Goal: Task Accomplishment & Management: Manage account settings

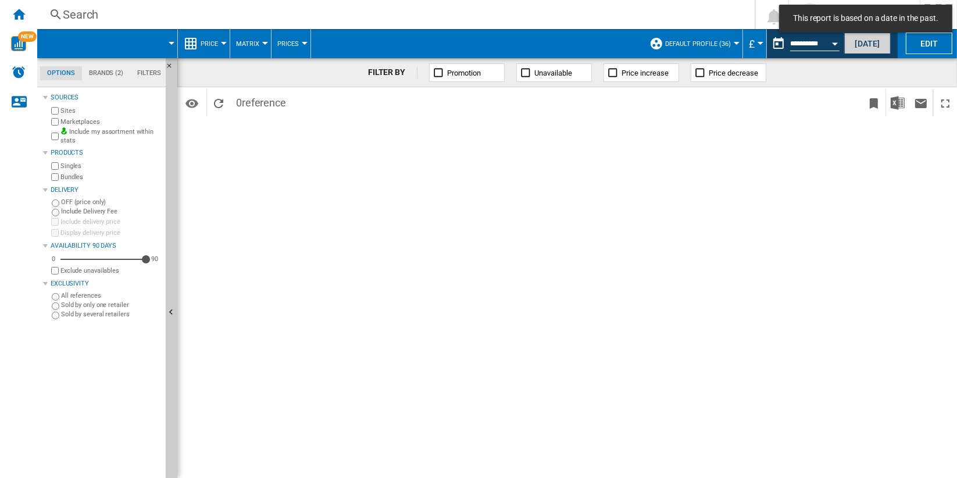
click at [870, 43] on button "[DATE]" at bounding box center [867, 44] width 46 height 22
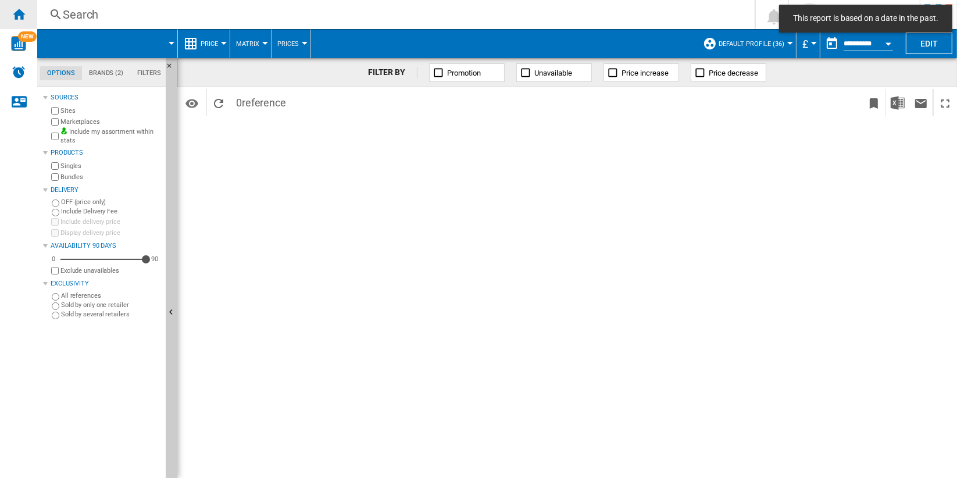
click at [16, 16] on ng-md-icon "Home" at bounding box center [19, 14] width 14 height 14
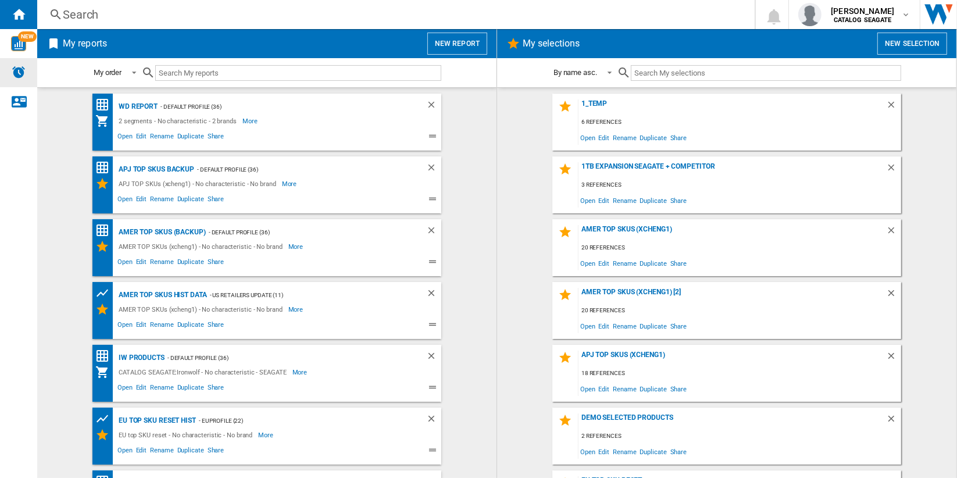
click at [10, 73] on div "Alerts" at bounding box center [18, 72] width 37 height 29
click at [79, 13] on div "Search" at bounding box center [393, 14] width 661 height 16
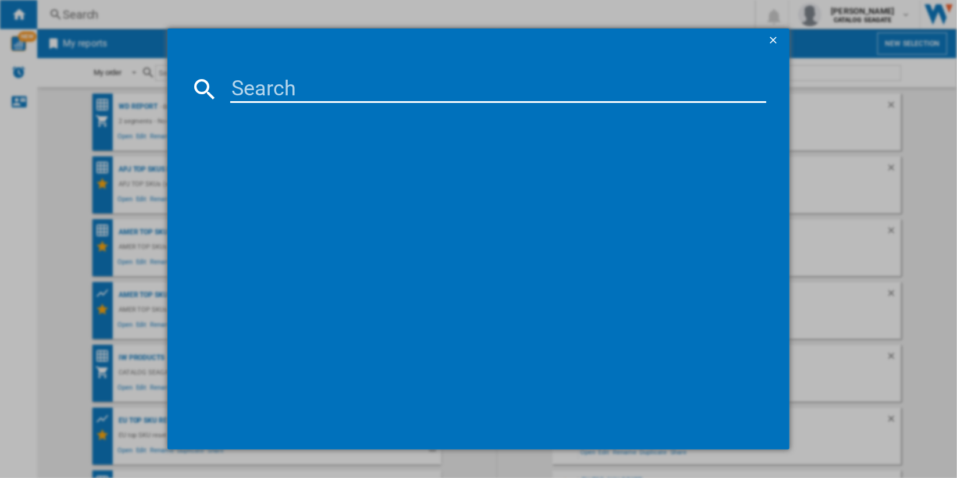
click at [342, 92] on input at bounding box center [498, 89] width 536 height 28
paste input "SEAGATE BARRACUDA 510 ZP1000CM3A001 1TB"
type input "SEAGATE BARRACUDA 510 ZP1000CM3A001 1TB"
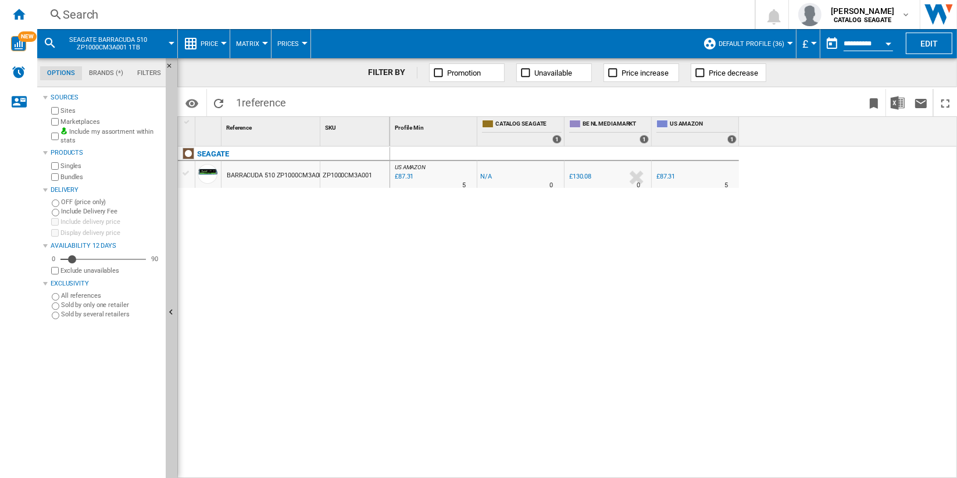
click at [884, 40] on button "Open calendar" at bounding box center [888, 41] width 21 height 21
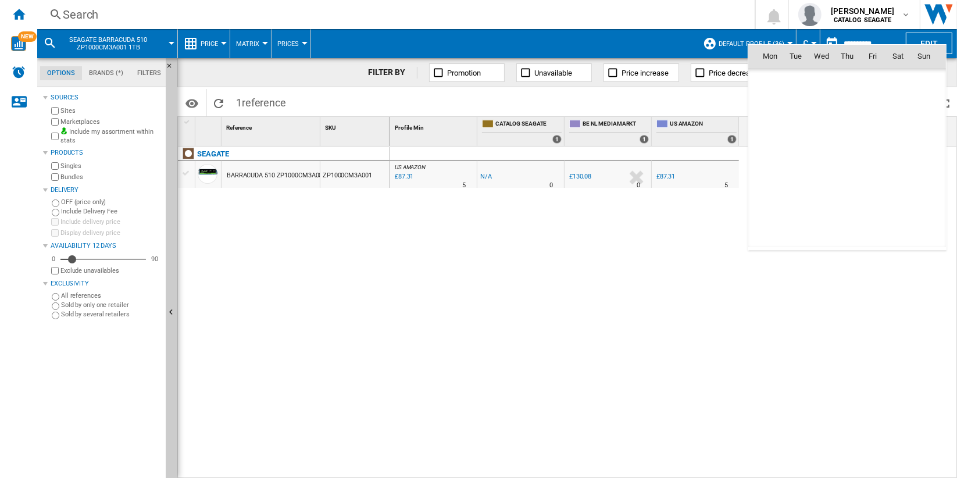
scroll to position [5544, 0]
click at [921, 160] on span "21" at bounding box center [923, 157] width 23 height 23
type input "**********"
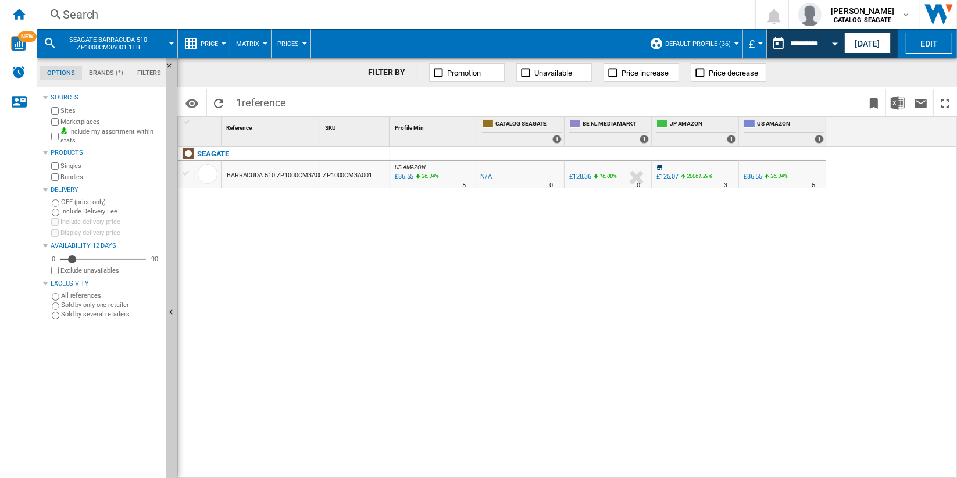
click at [87, 13] on div "Search" at bounding box center [393, 14] width 661 height 16
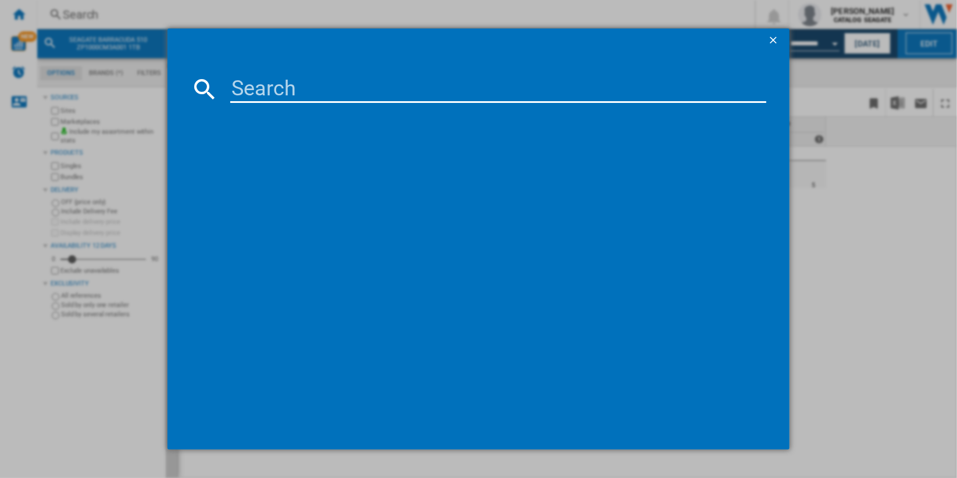
click at [382, 88] on input at bounding box center [498, 89] width 536 height 28
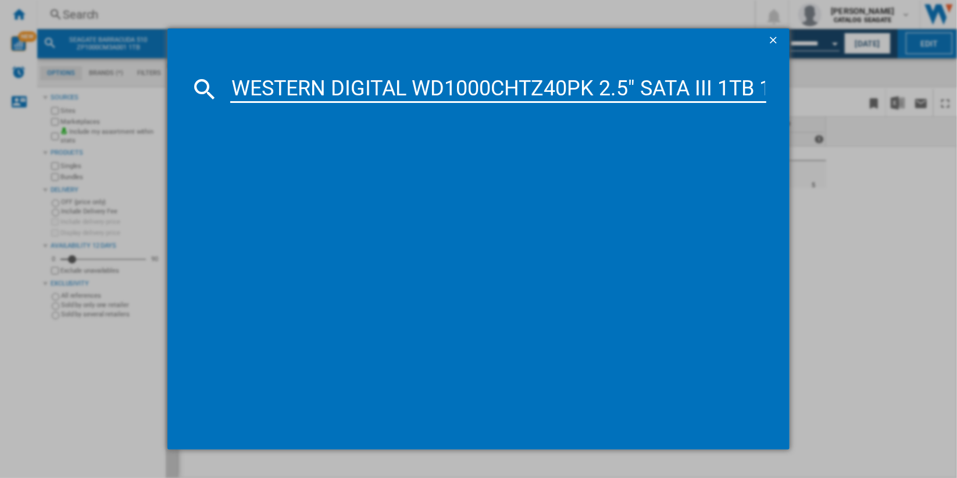
scroll to position [0, 114]
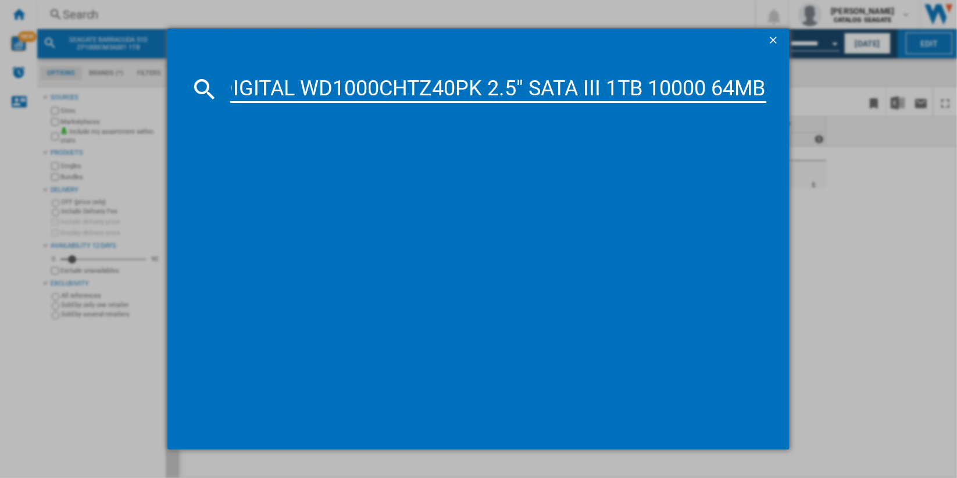
type input "WESTERN DIGITAL WD1000CHTZ40PK 2.5" SATA III 1TB 10000 64MB"
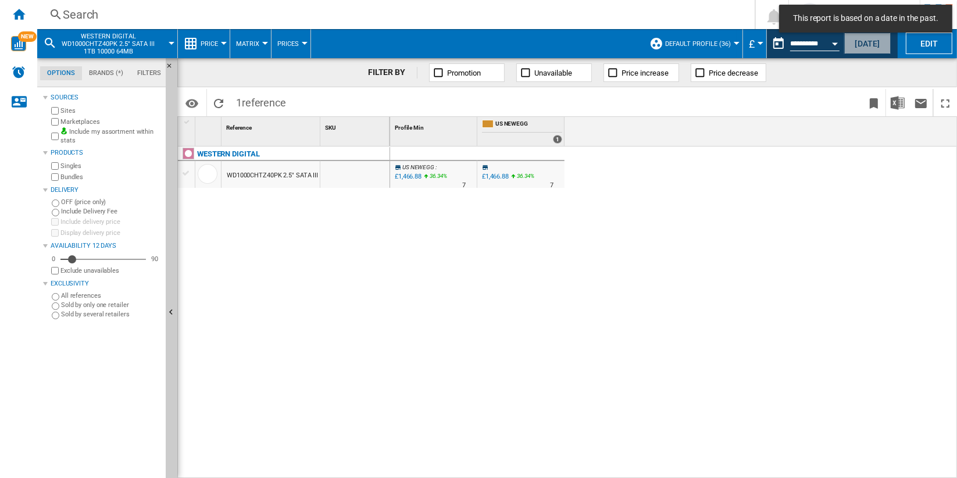
click at [866, 45] on button "[DATE]" at bounding box center [867, 44] width 46 height 22
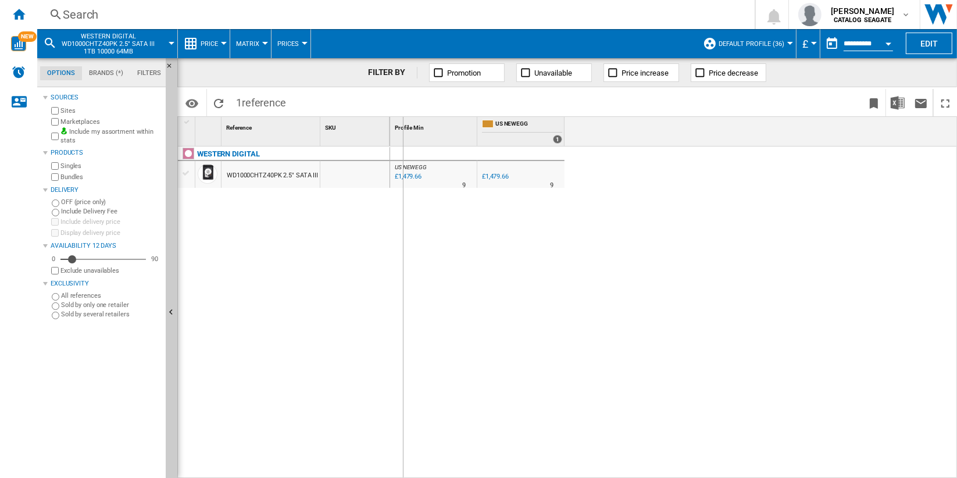
drag, startPoint x: 320, startPoint y: 131, endPoint x: 402, endPoint y: 136, distance: 82.7
click at [356, 175] on div "WD1000CHTZ40PK 2.5" SATA III 1TB 10000 64MB" at bounding box center [298, 175] width 142 height 27
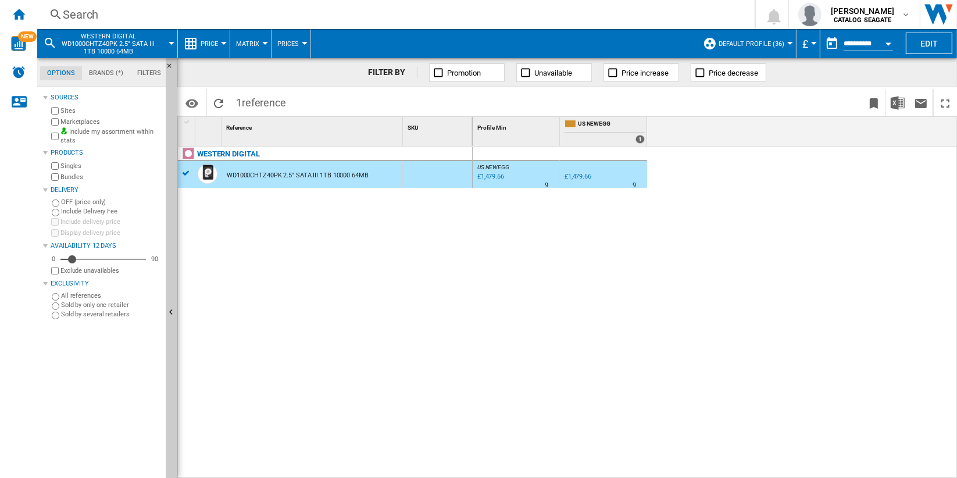
click at [62, 173] on label "Bundles" at bounding box center [110, 177] width 101 height 9
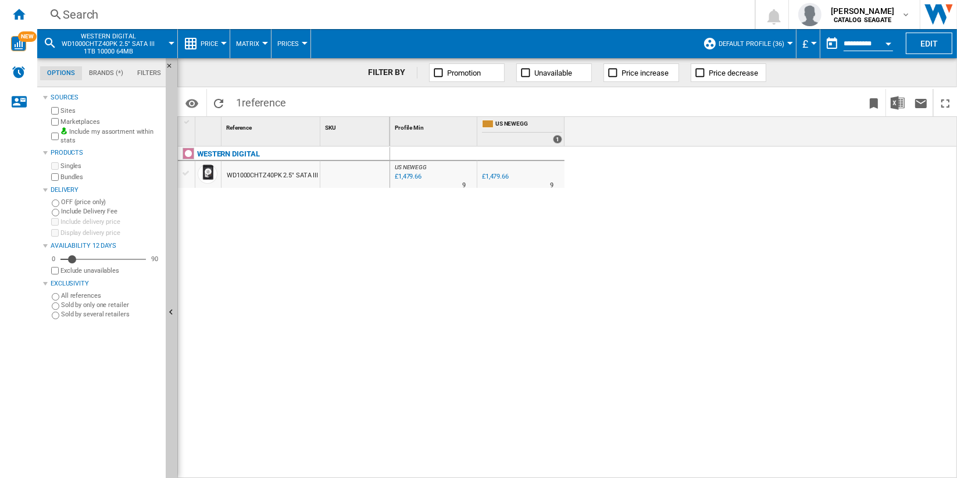
click at [490, 174] on div "£1,479.66" at bounding box center [495, 177] width 27 height 8
click at [366, 175] on div at bounding box center [354, 174] width 69 height 27
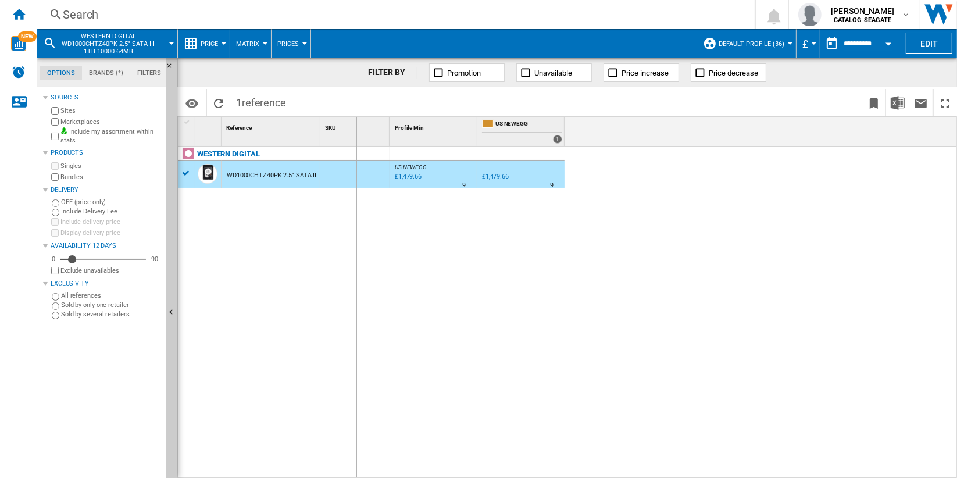
drag, startPoint x: 319, startPoint y: 132, endPoint x: 356, endPoint y: 134, distance: 36.7
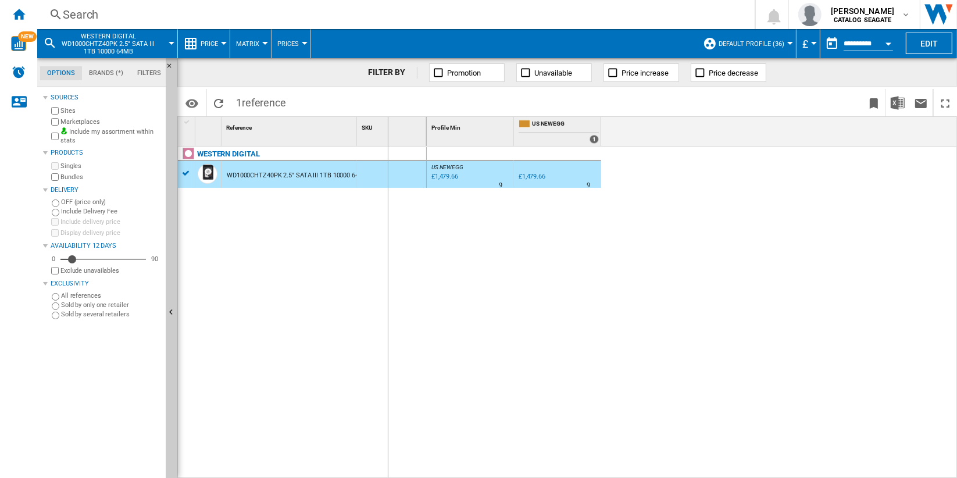
drag, startPoint x: 357, startPoint y: 130, endPoint x: 387, endPoint y: 134, distance: 30.0
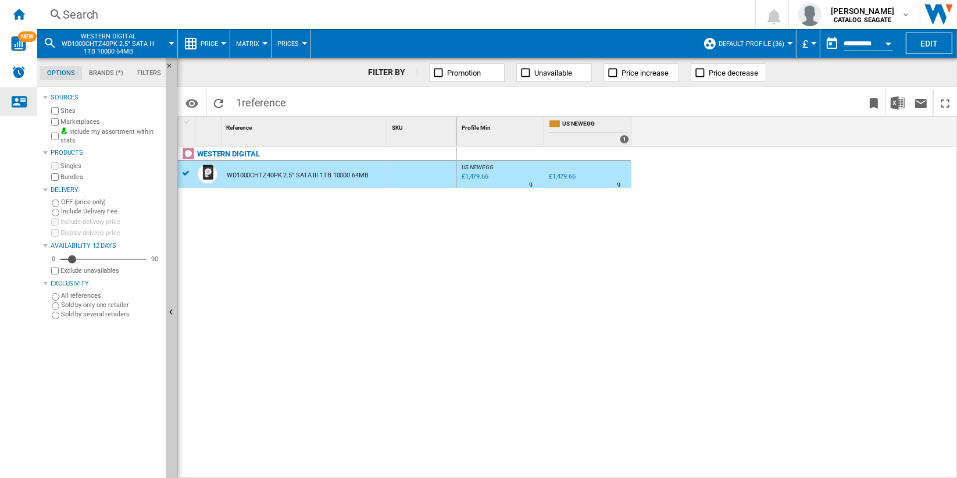
click at [17, 95] on ng-md-icon "Contact us" at bounding box center [19, 101] width 14 height 14
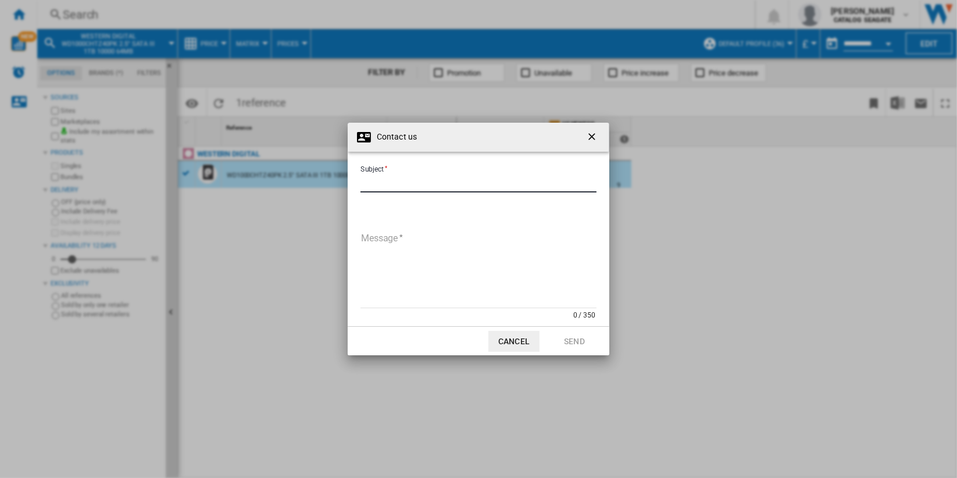
click at [449, 181] on input "Subject" at bounding box center [478, 183] width 236 height 17
type input "*"
type input "**********"
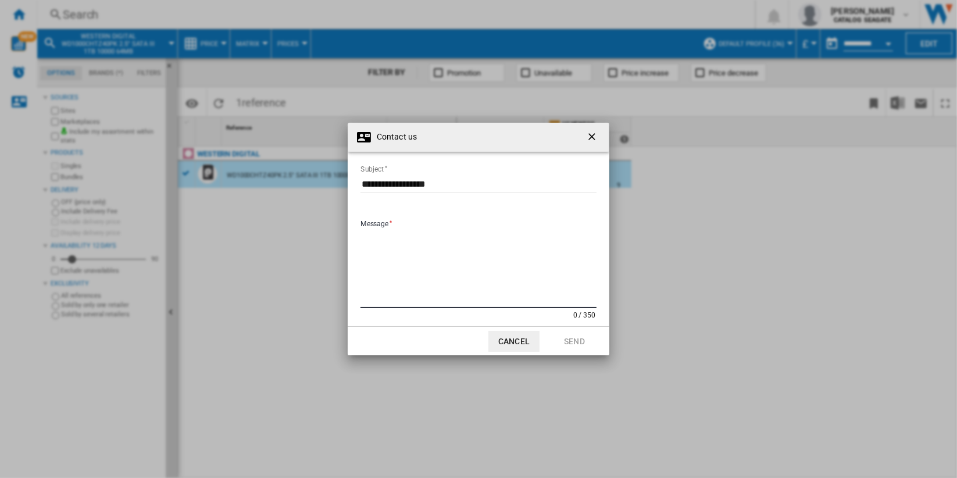
click at [467, 237] on textarea "Message" at bounding box center [478, 269] width 236 height 78
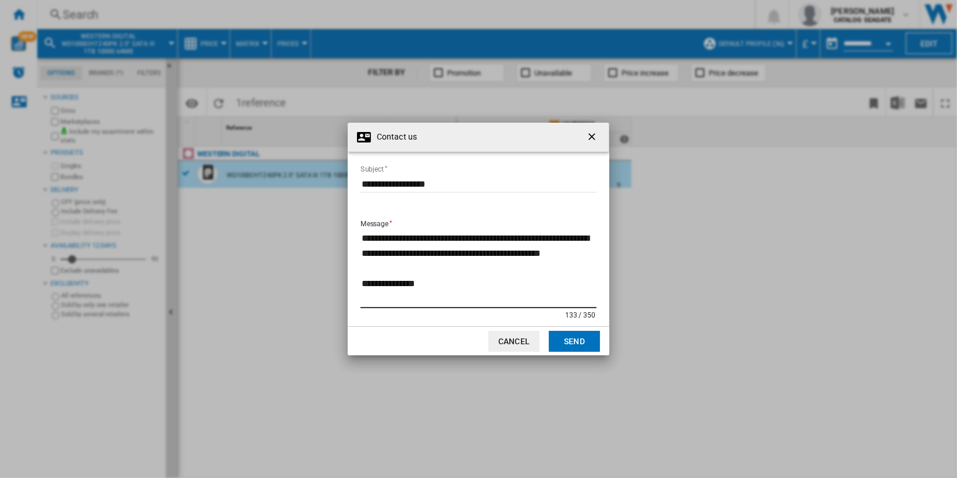
click at [505, 431] on div "**********" at bounding box center [478, 239] width 957 height 478
click at [453, 303] on textarea "**********" at bounding box center [478, 269] width 236 height 78
click at [453, 298] on textarea "**********" at bounding box center [478, 269] width 236 height 78
paste textarea "**********"
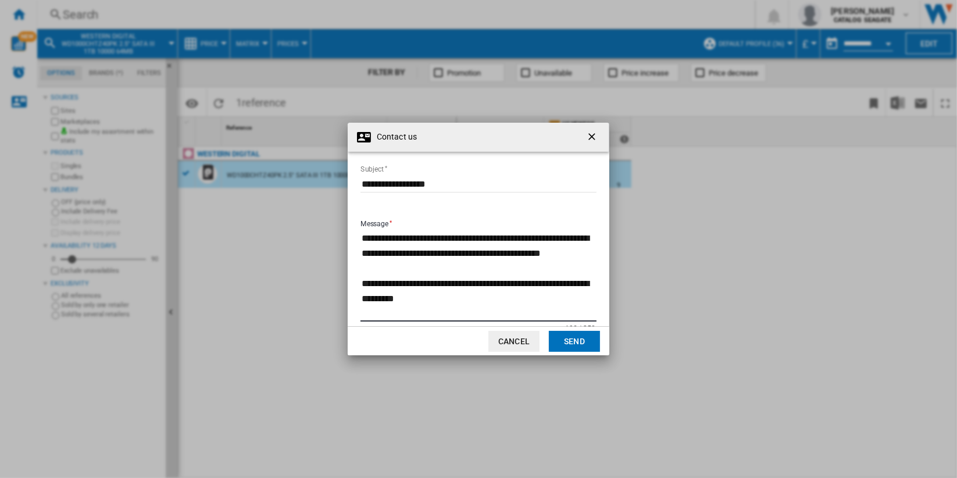
type textarea "**********"
click at [577, 338] on button "Send" at bounding box center [574, 341] width 51 height 21
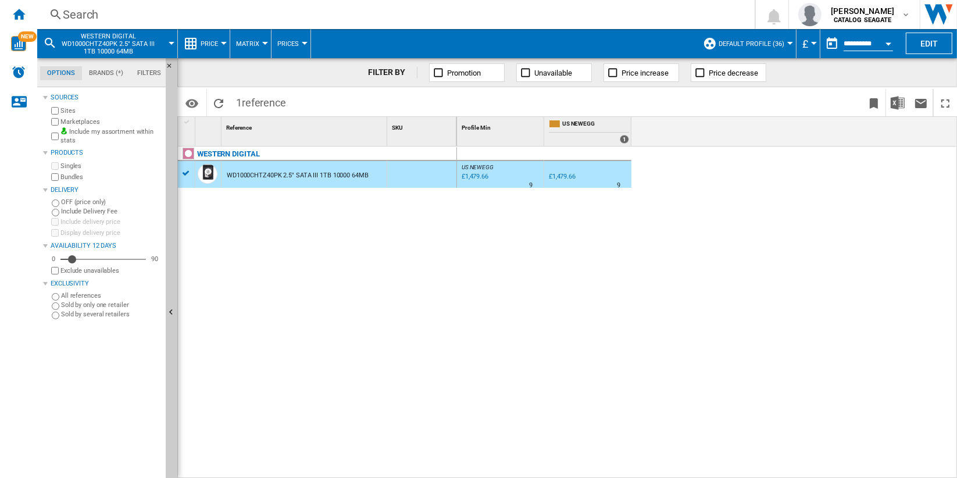
click at [64, 175] on label "Bundles" at bounding box center [110, 177] width 101 height 9
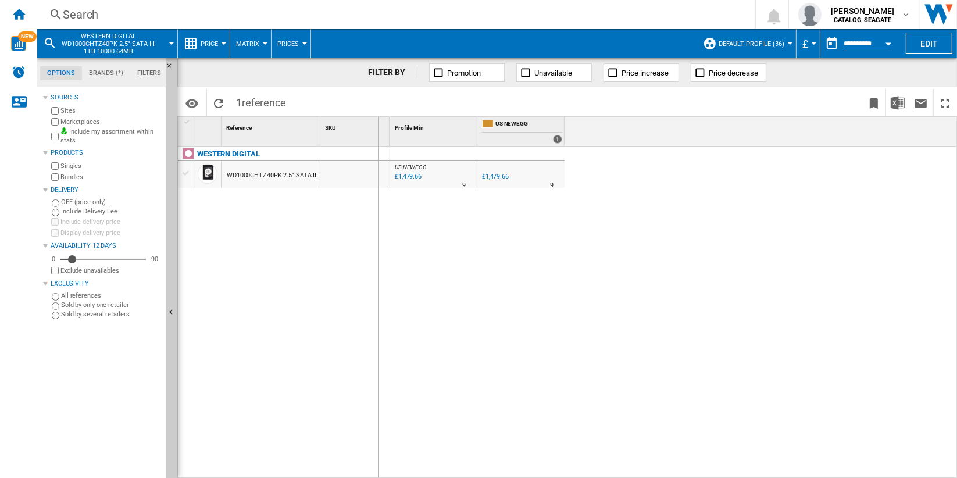
drag, startPoint x: 320, startPoint y: 127, endPoint x: 378, endPoint y: 127, distance: 57.5
click at [378, 127] on div "SKU 1" at bounding box center [355, 131] width 70 height 29
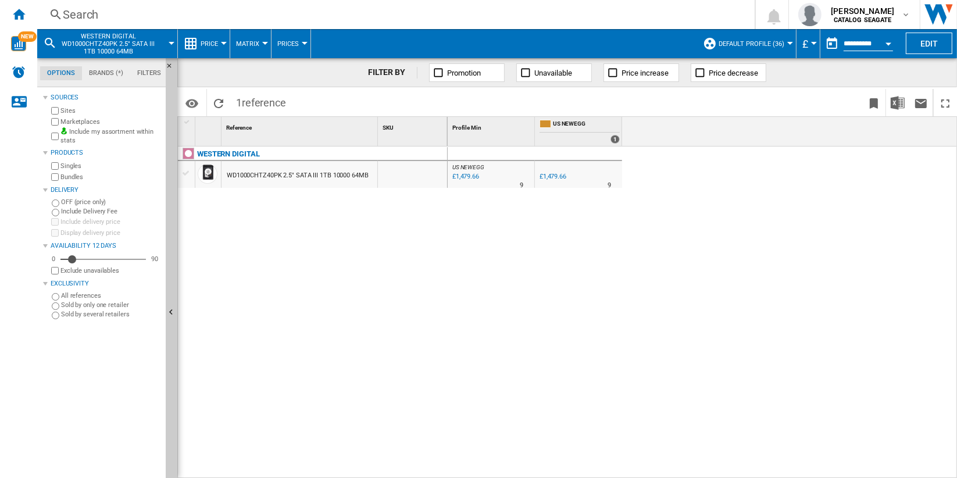
click at [321, 174] on div "WD1000CHTZ40PK 2.5" SATA III 1TB 10000 64MB" at bounding box center [298, 175] width 142 height 27
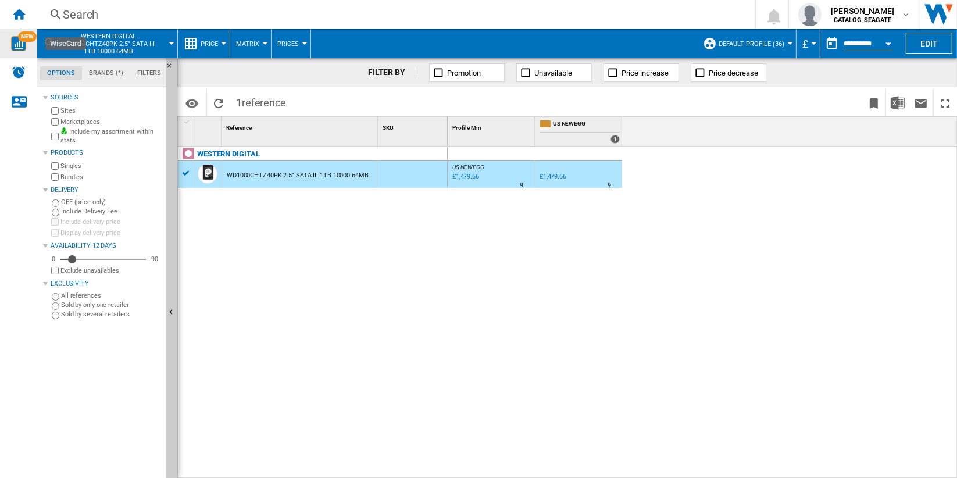
click at [19, 42] on img "WiseCard" at bounding box center [18, 43] width 15 height 15
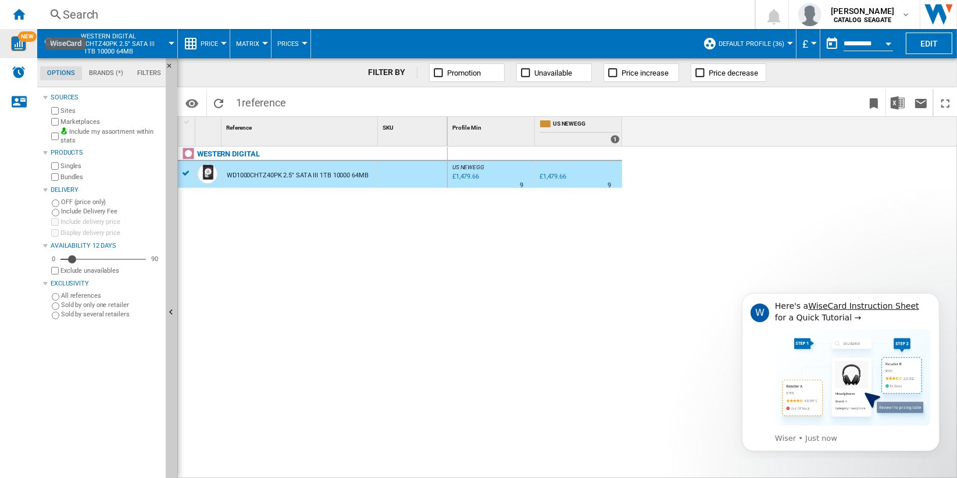
click at [135, 42] on span "WESTERN DIGITAL WD1000CHTZ40PK 2.5" SATA III 1TB 10000 64MB" at bounding box center [109, 44] width 94 height 23
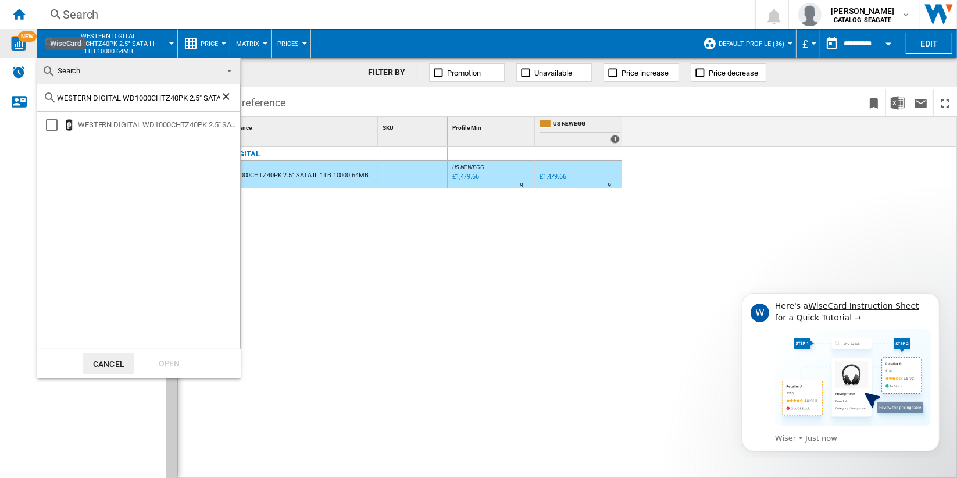
click at [192, 75] on span "Search" at bounding box center [129, 71] width 175 height 16
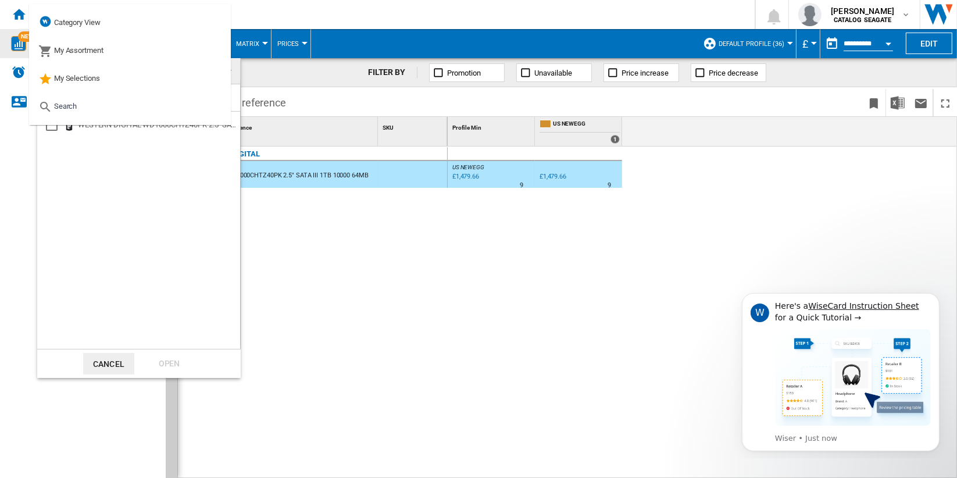
click at [364, 107] on md-backdrop at bounding box center [478, 239] width 957 height 478
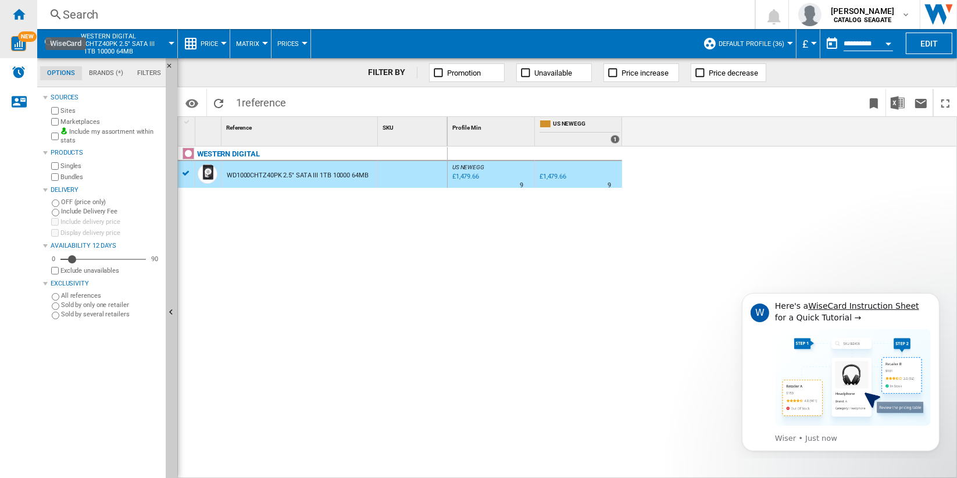
click at [24, 17] on ng-md-icon "Home" at bounding box center [19, 14] width 14 height 14
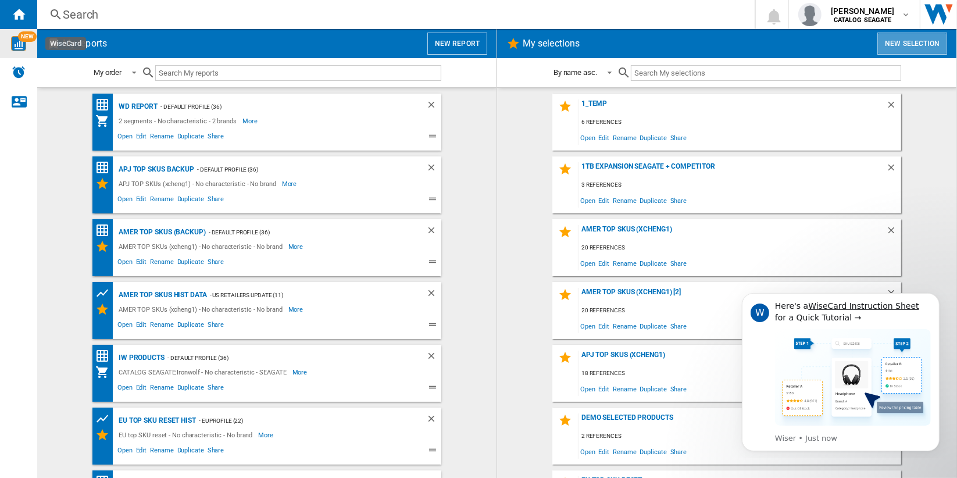
click at [906, 49] on button "New selection" at bounding box center [912, 44] width 70 height 22
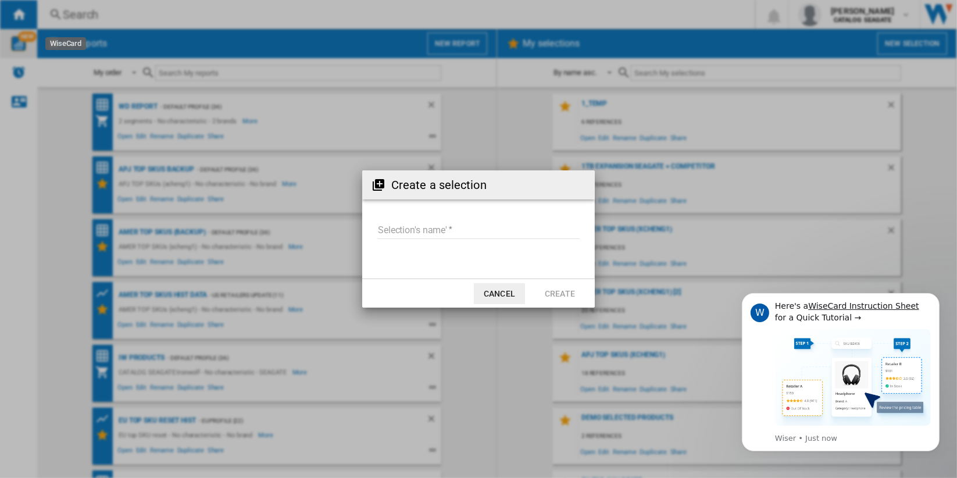
click at [703, 172] on div "Create a selection Selection's name' Cancel Create" at bounding box center [478, 239] width 957 height 478
click at [505, 295] on button "Cancel" at bounding box center [499, 293] width 51 height 21
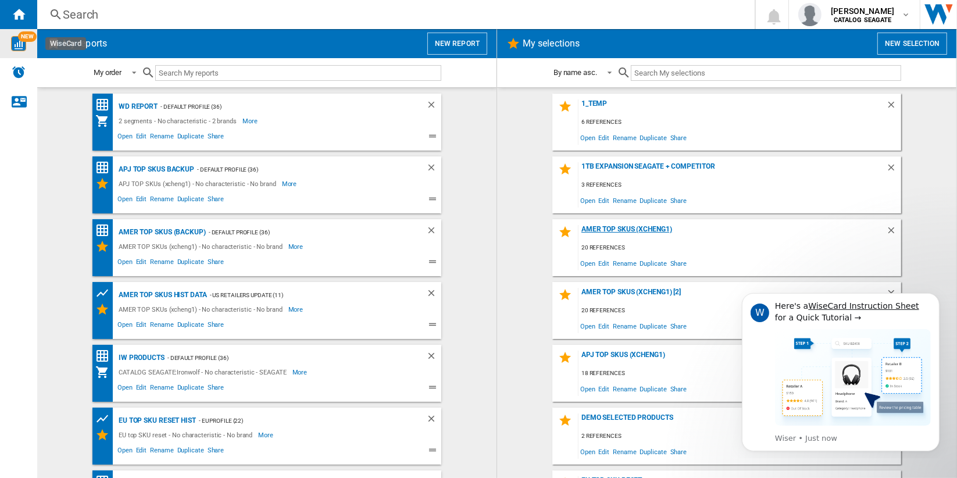
click at [634, 225] on div "AMER TOP SKUs (xcheng1)" at bounding box center [731, 233] width 307 height 16
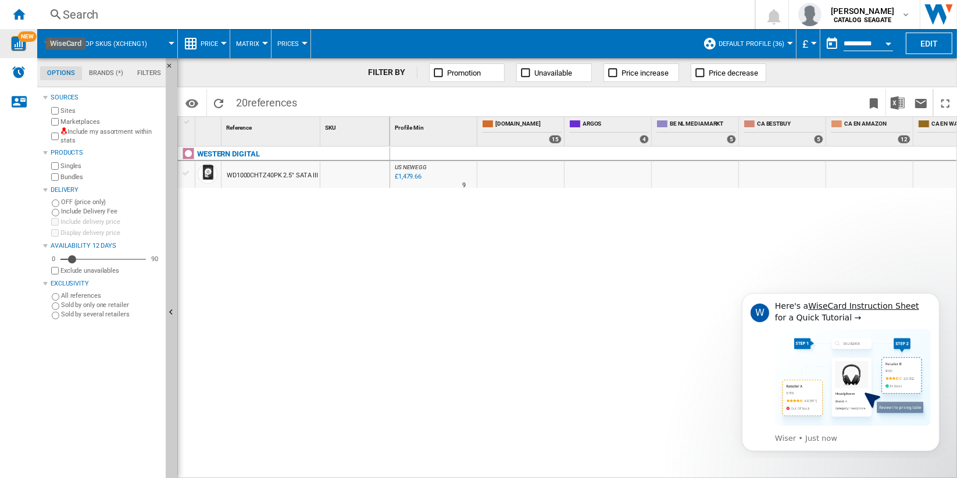
click at [219, 44] on button "Price" at bounding box center [211, 43] width 23 height 29
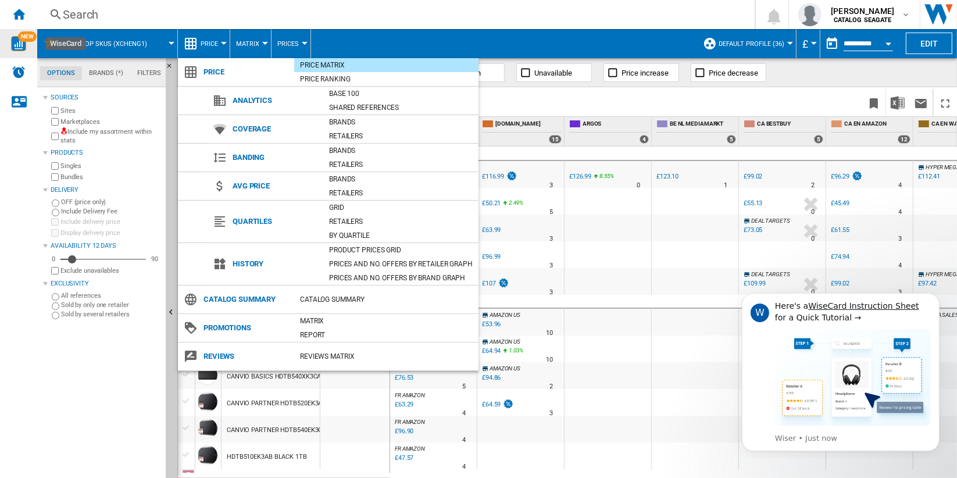
click at [631, 103] on md-backdrop at bounding box center [478, 239] width 957 height 478
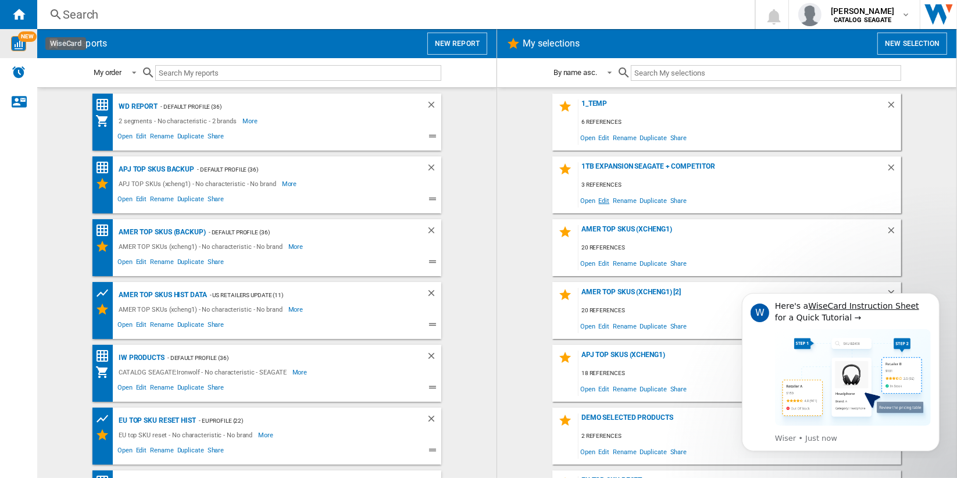
click at [603, 200] on span "Edit" at bounding box center [604, 200] width 15 height 16
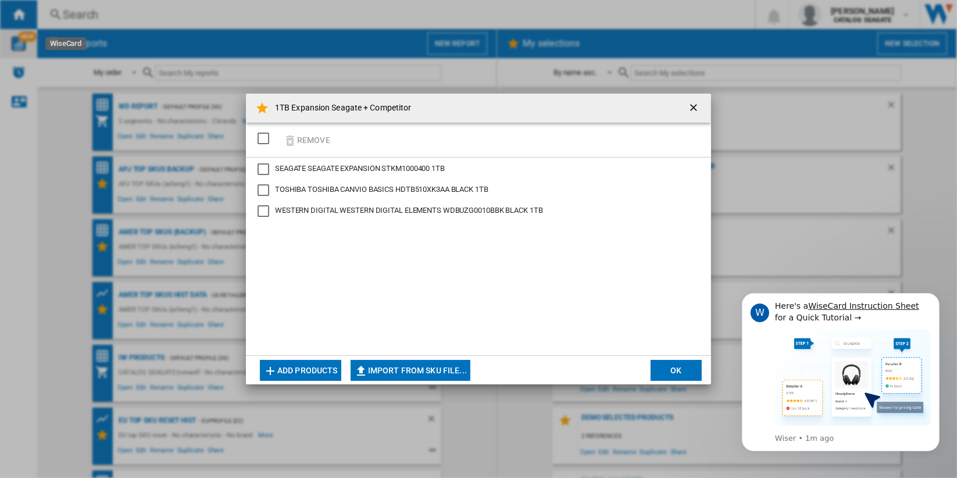
click at [689, 107] on ng-md-icon "getI18NText('BUTTONS.CLOSE_DIALOG')" at bounding box center [694, 109] width 14 height 14
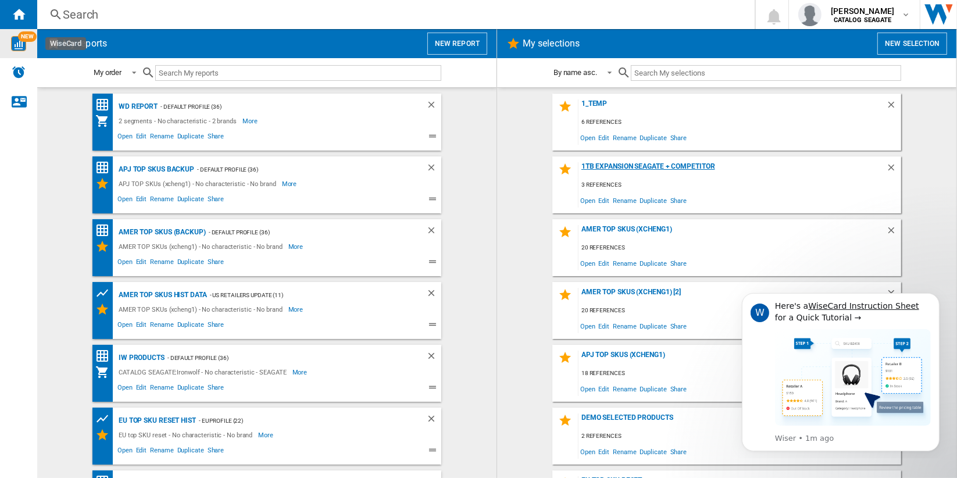
click at [635, 163] on div "1TB Expansion Seagate + Competitor" at bounding box center [731, 170] width 307 height 16
click at [601, 200] on span "Edit" at bounding box center [604, 200] width 15 height 16
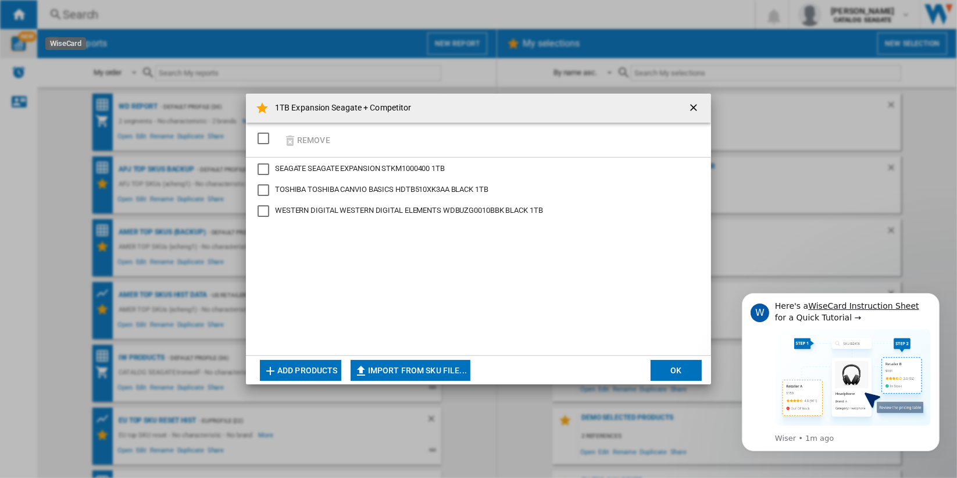
click at [326, 363] on button "Add products" at bounding box center [300, 370] width 81 height 21
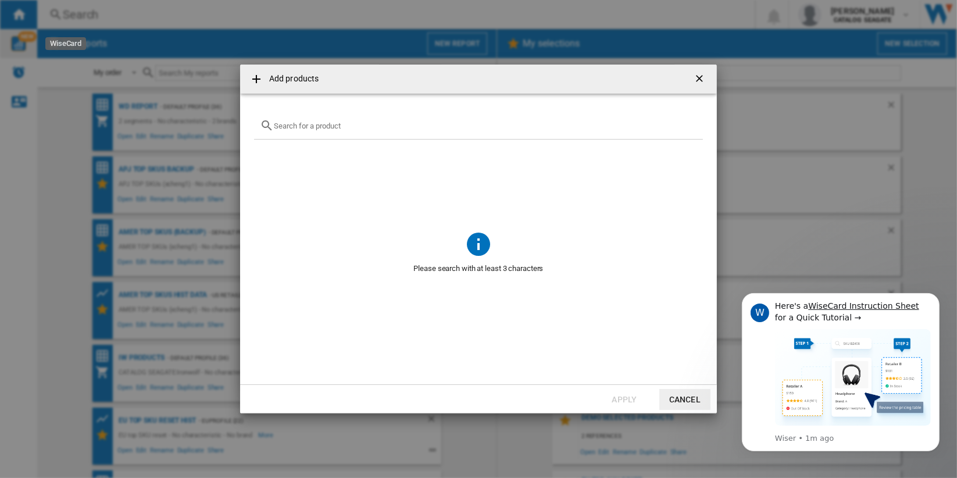
click at [326, 128] on input "text" at bounding box center [485, 125] width 423 height 9
click at [399, 127] on input "text" at bounding box center [485, 125] width 423 height 9
click at [700, 79] on ng-md-icon "getI18NText('BUTTONS.CLOSE_DIALOG')" at bounding box center [700, 80] width 14 height 14
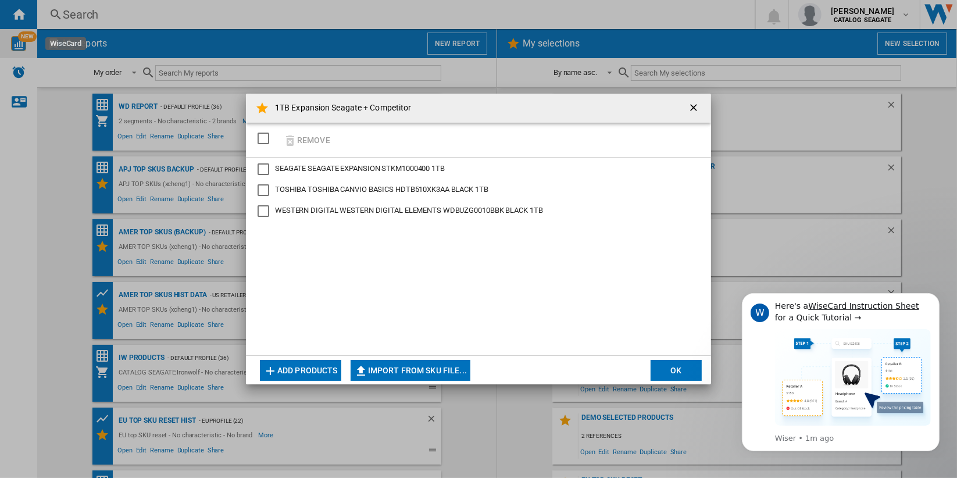
click at [689, 107] on ng-md-icon "getI18NText('BUTTONS.CLOSE_DIALOG')" at bounding box center [694, 109] width 14 height 14
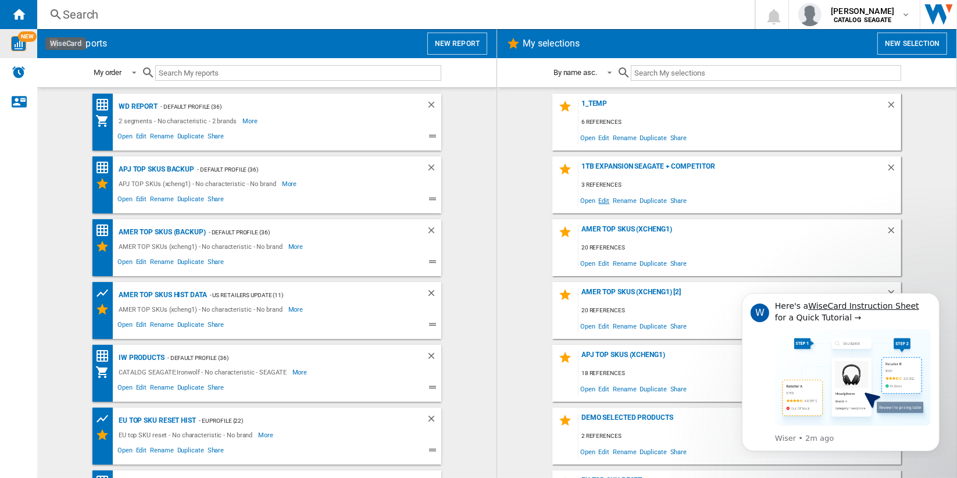
click at [601, 201] on span "Edit" at bounding box center [604, 200] width 15 height 16
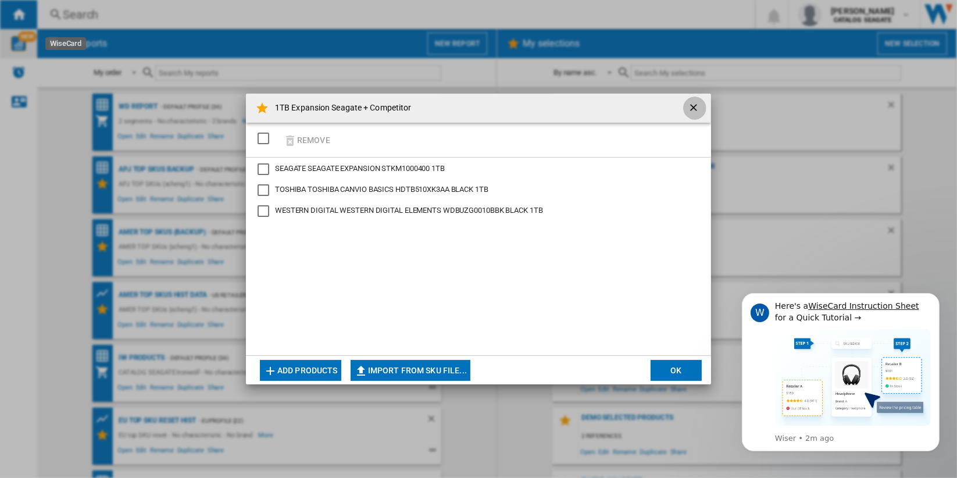
click at [690, 104] on ng-md-icon "getI18NText('BUTTONS.CLOSE_DIALOG')" at bounding box center [694, 109] width 14 height 14
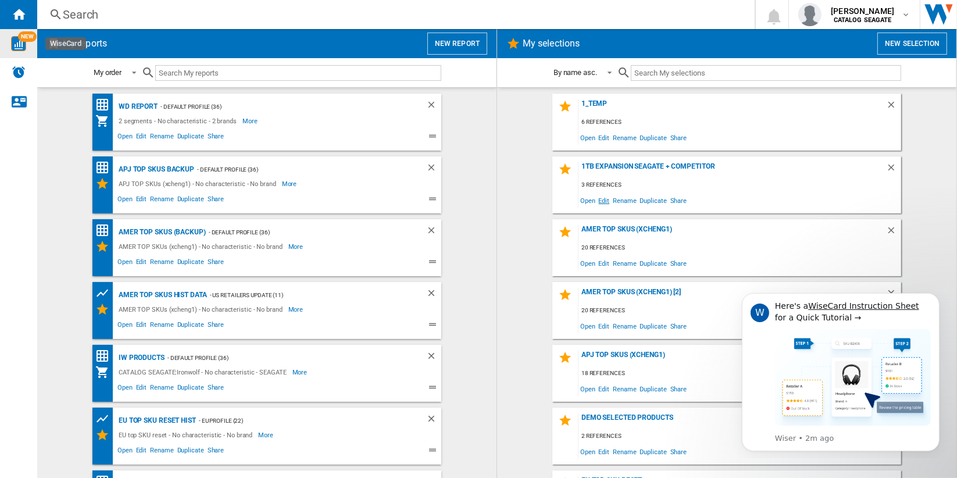
click at [600, 201] on span "Edit" at bounding box center [604, 200] width 15 height 16
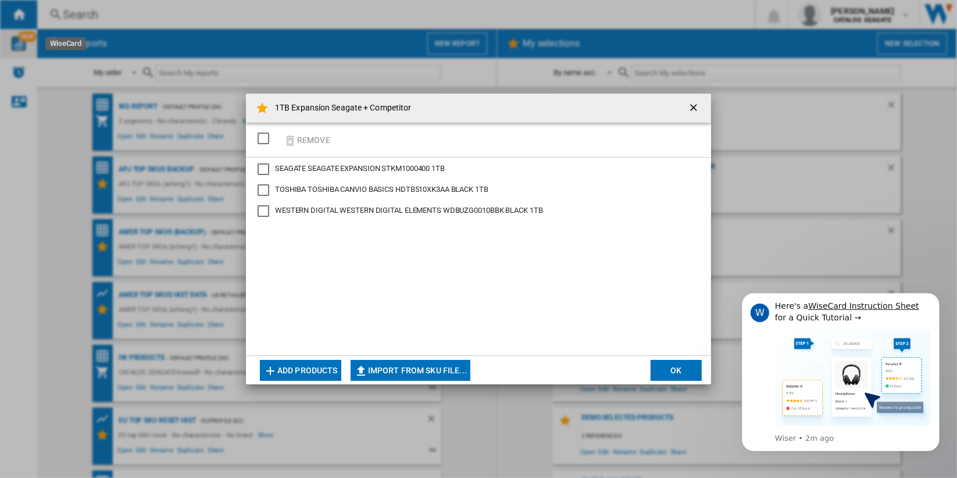
click at [317, 370] on button "Add products" at bounding box center [300, 370] width 81 height 21
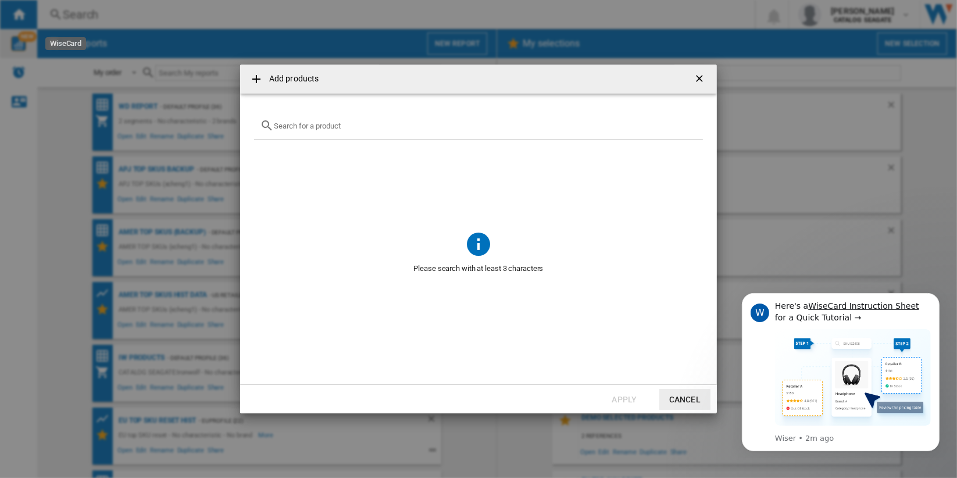
click at [334, 126] on input "Add products ..." at bounding box center [485, 125] width 423 height 9
click at [694, 76] on ng-md-icon "getI18NText('BUTTONS.CLOSE_DIALOG')" at bounding box center [700, 80] width 14 height 14
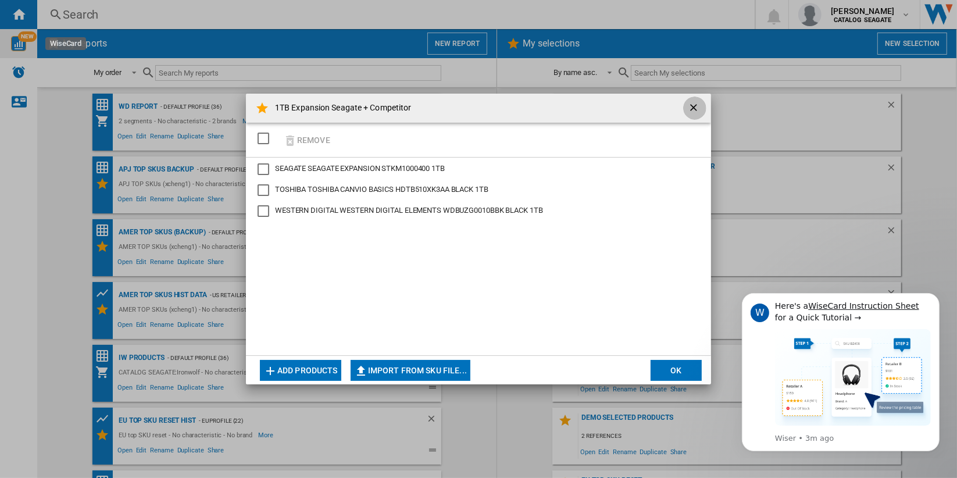
click at [694, 105] on ng-md-icon "getI18NText('BUTTONS.CLOSE_DIALOG')" at bounding box center [694, 109] width 14 height 14
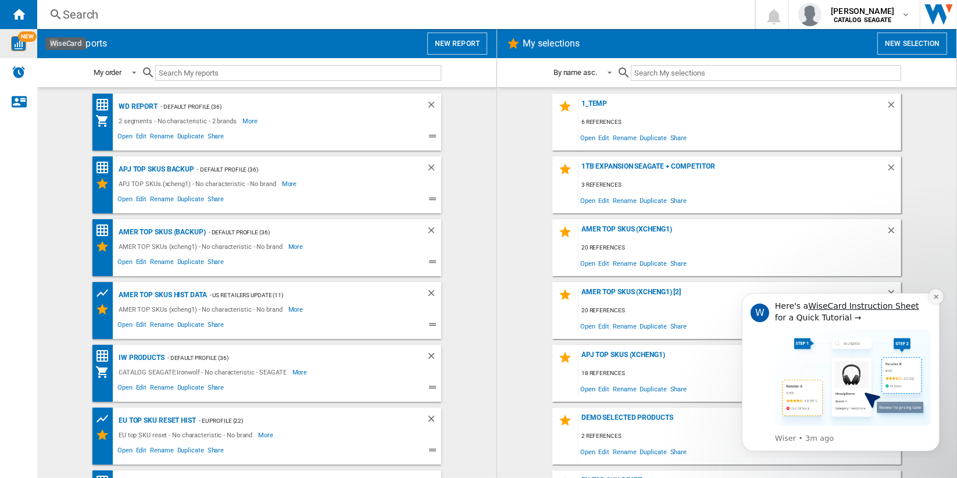
click at [933, 296] on icon "Dismiss notification" at bounding box center [935, 296] width 6 height 6
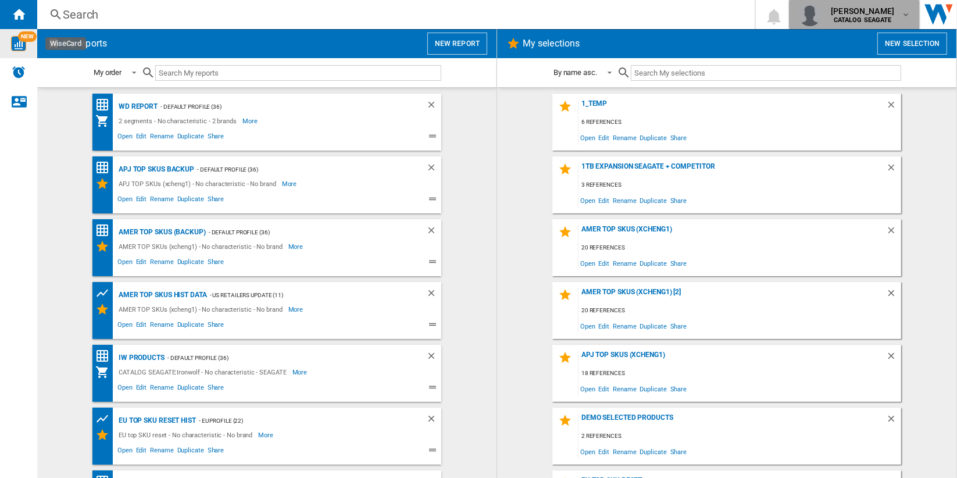
click at [897, 13] on div "[PERSON_NAME] CATALOG [GEOGRAPHIC_DATA]" at bounding box center [863, 14] width 75 height 19
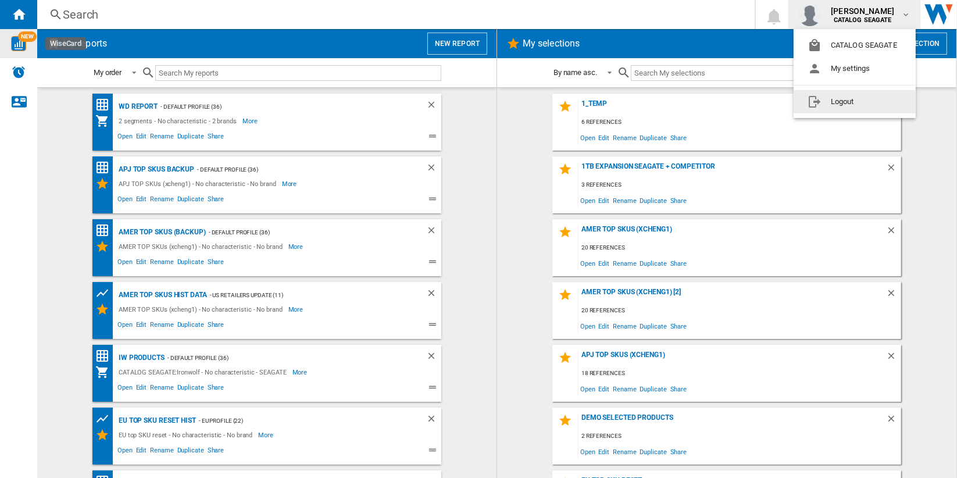
click at [879, 99] on button "Logout" at bounding box center [854, 101] width 122 height 23
